Goal: Information Seeking & Learning: Learn about a topic

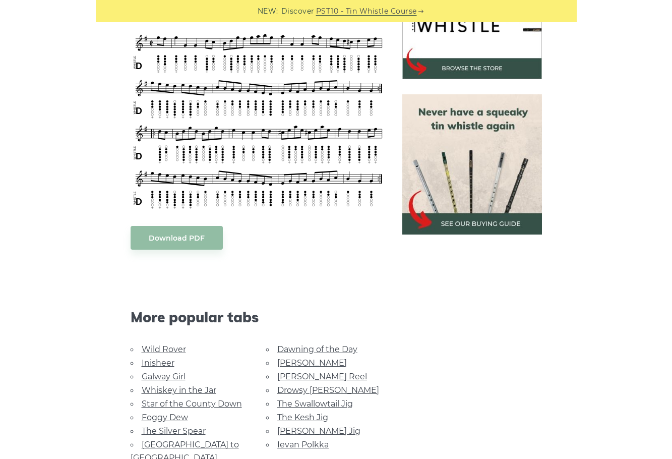
scroll to position [336, 0]
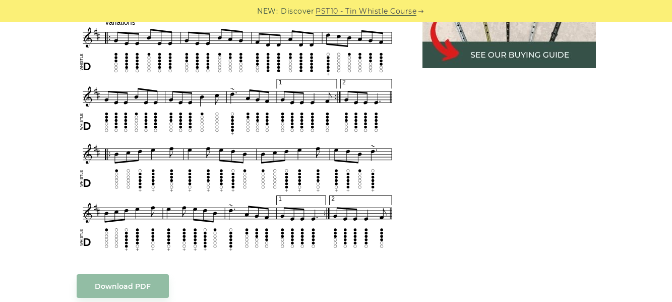
scroll to position [420, 0]
